Goal: Navigation & Orientation: Find specific page/section

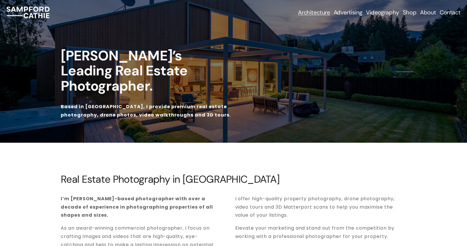
click at [0, 0] on span "Business Headshots & Portraits" at bounding box center [0, 0] width 0 height 0
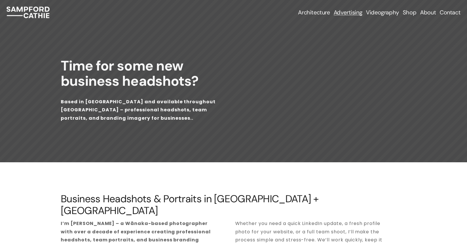
click at [0, 0] on span "Real Estate Photography" at bounding box center [0, 0] width 0 height 0
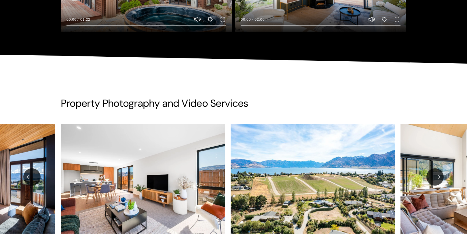
scroll to position [937, 0]
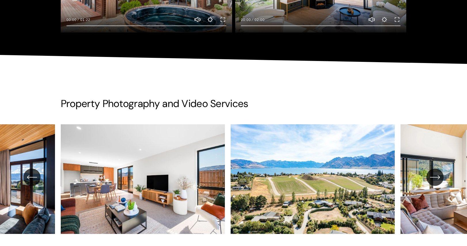
click at [436, 178] on icon "\a \a \a Next\a \a" at bounding box center [435, 177] width 10 height 10
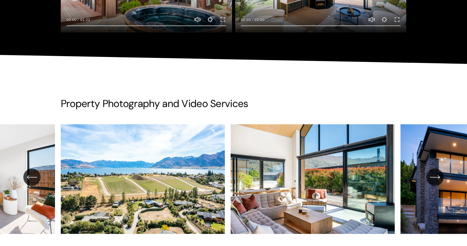
click at [435, 177] on icon "\a \a \a Next\a \a" at bounding box center [434, 177] width 9 height 0
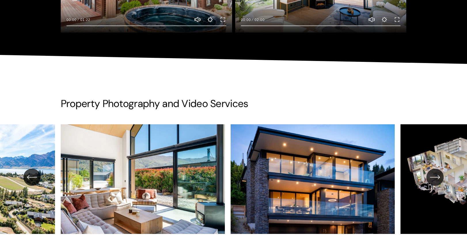
click at [435, 177] on icon "\a \a \a Next\a \a" at bounding box center [434, 177] width 9 height 0
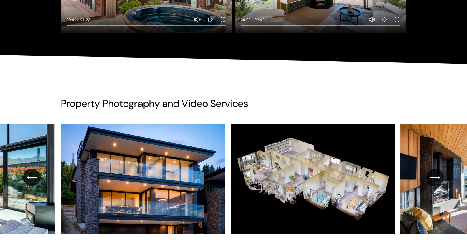
click at [435, 177] on icon "\a \a \a Next\a \a" at bounding box center [434, 177] width 9 height 0
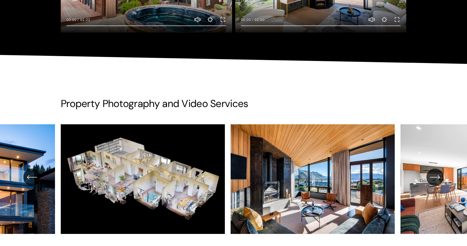
click at [435, 177] on icon "\a \a \a Next\a \a" at bounding box center [434, 177] width 9 height 0
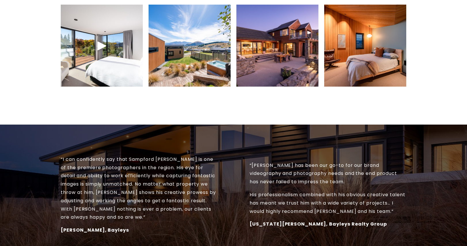
scroll to position [247, 0]
